Goal: Navigation & Orientation: Go to known website

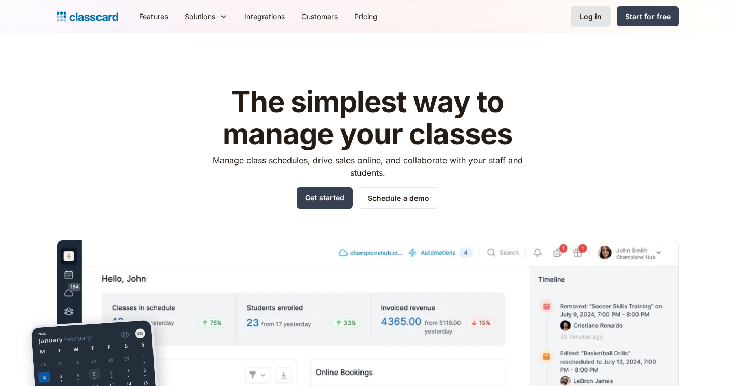
click at [600, 12] on div "Log in" at bounding box center [590, 16] width 22 height 11
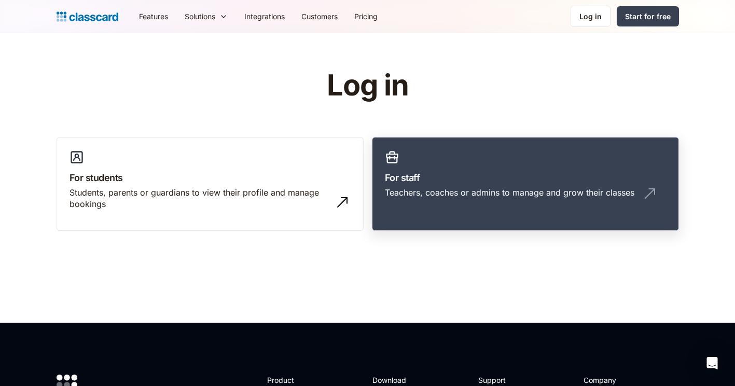
click at [533, 179] on h3 "For staff" at bounding box center [525, 178] width 281 height 14
